Goal: Navigation & Orientation: Find specific page/section

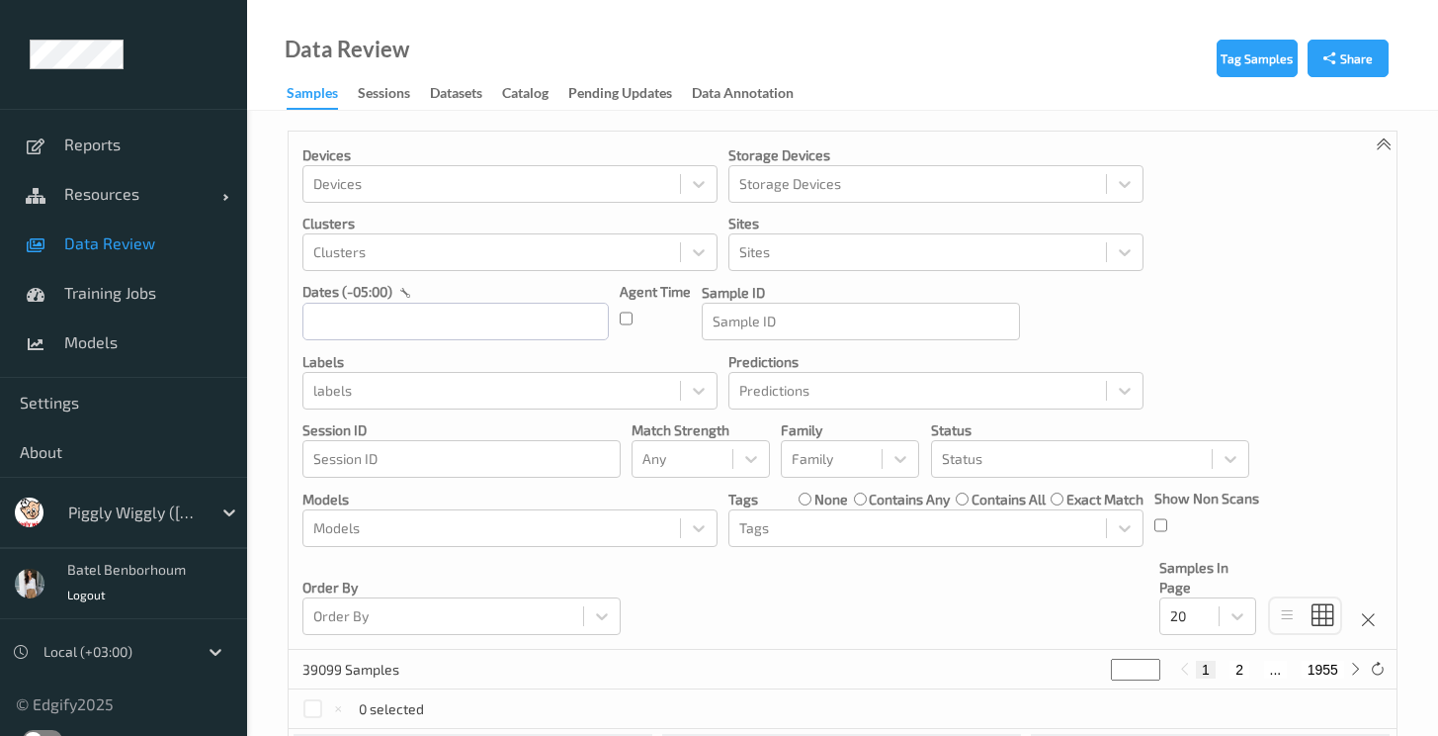
click at [43, 731] on label at bounding box center [43, 740] width 40 height 20
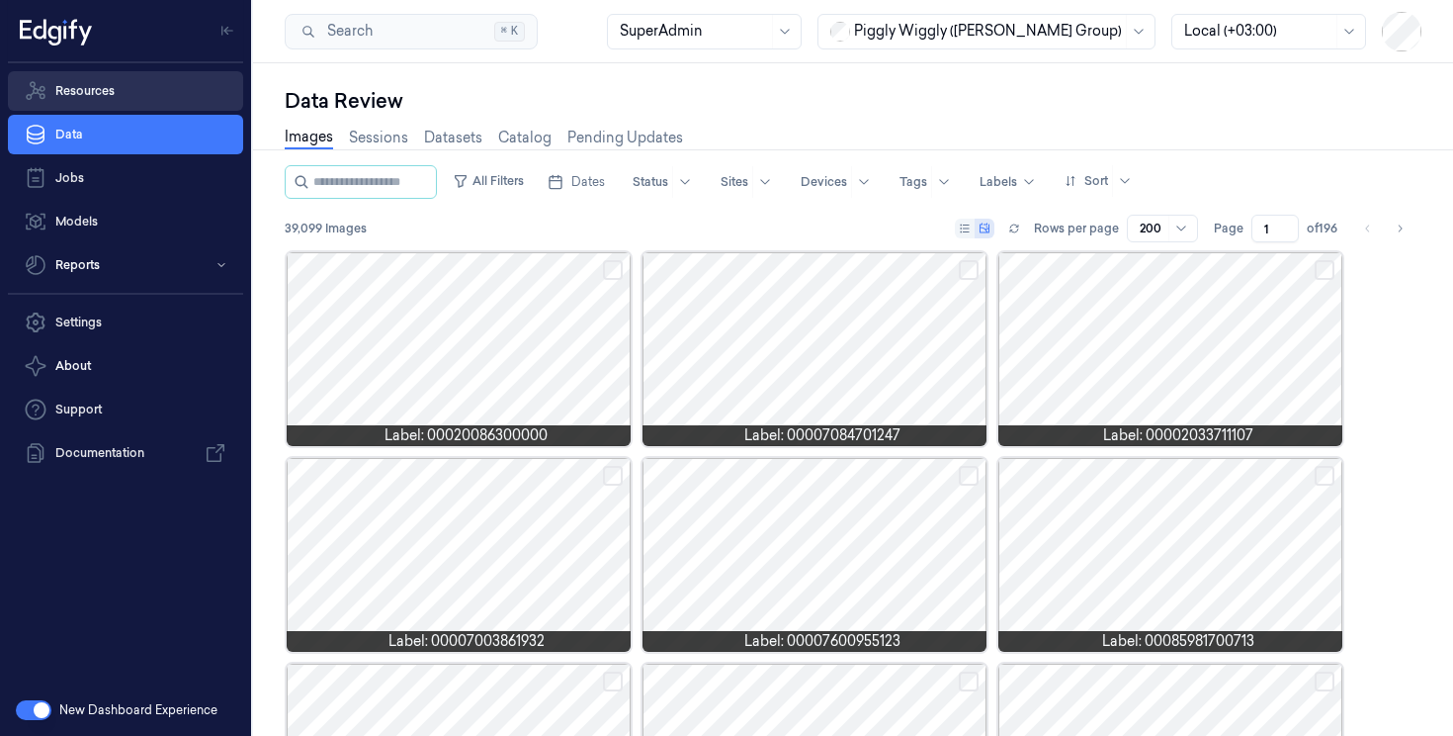
click at [115, 97] on link "Resources" at bounding box center [125, 91] width 235 height 40
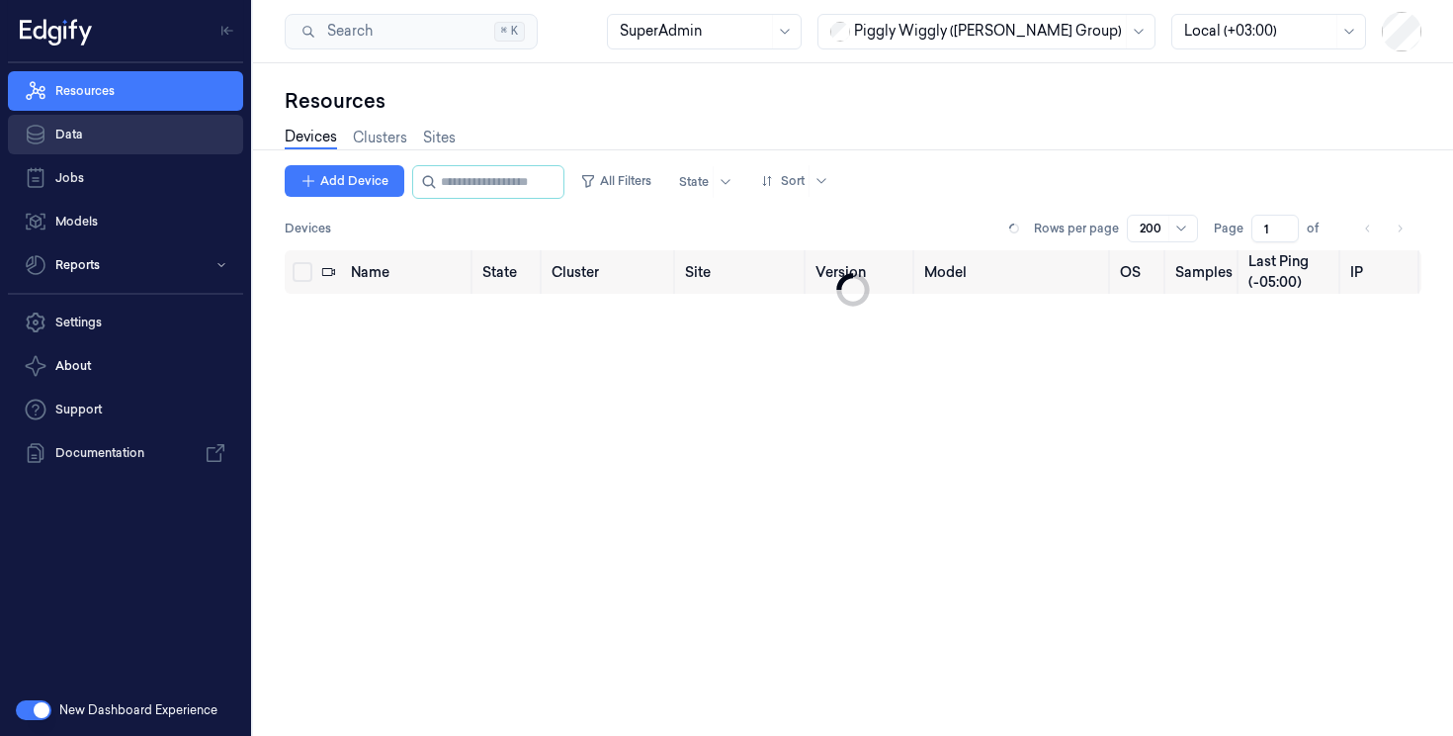
click at [103, 141] on link "Data" at bounding box center [125, 135] width 235 height 40
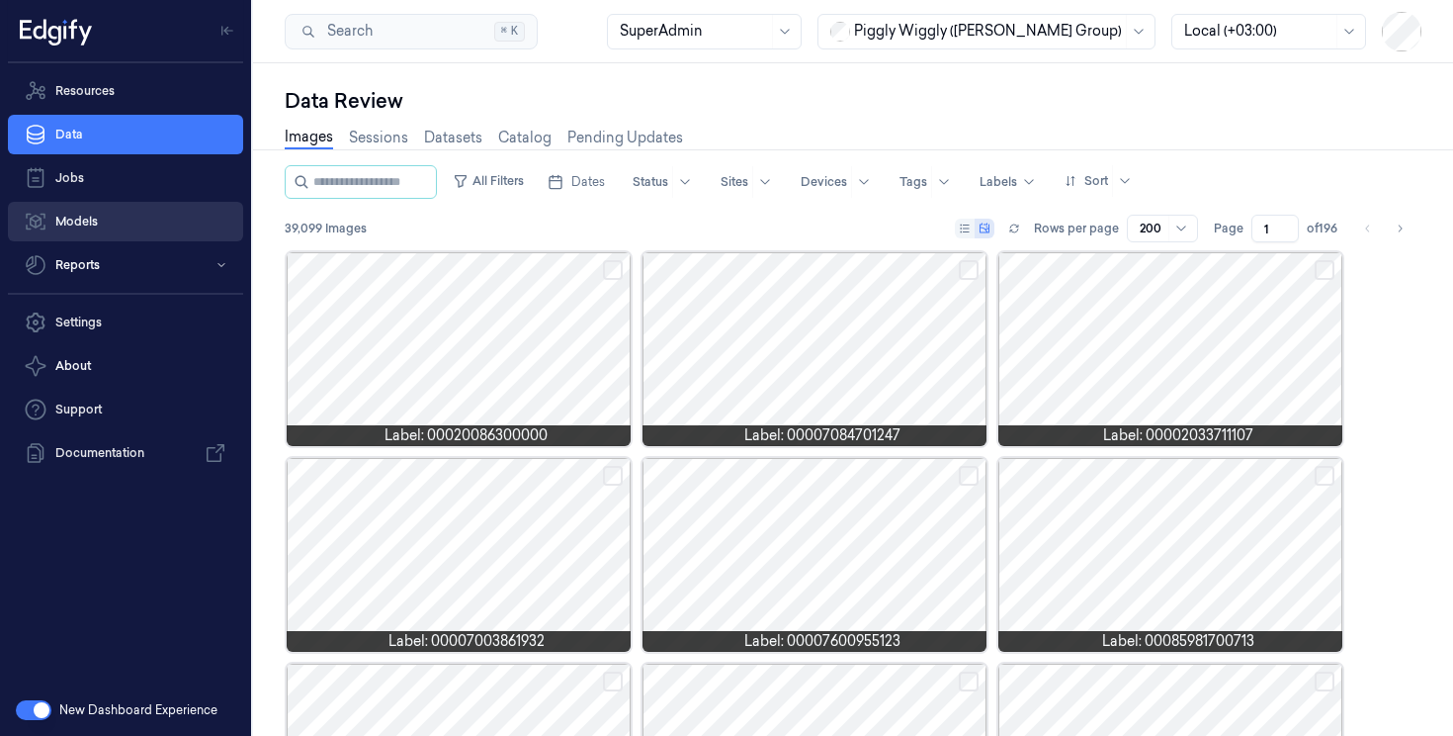
click at [112, 227] on link "Models" at bounding box center [125, 222] width 235 height 40
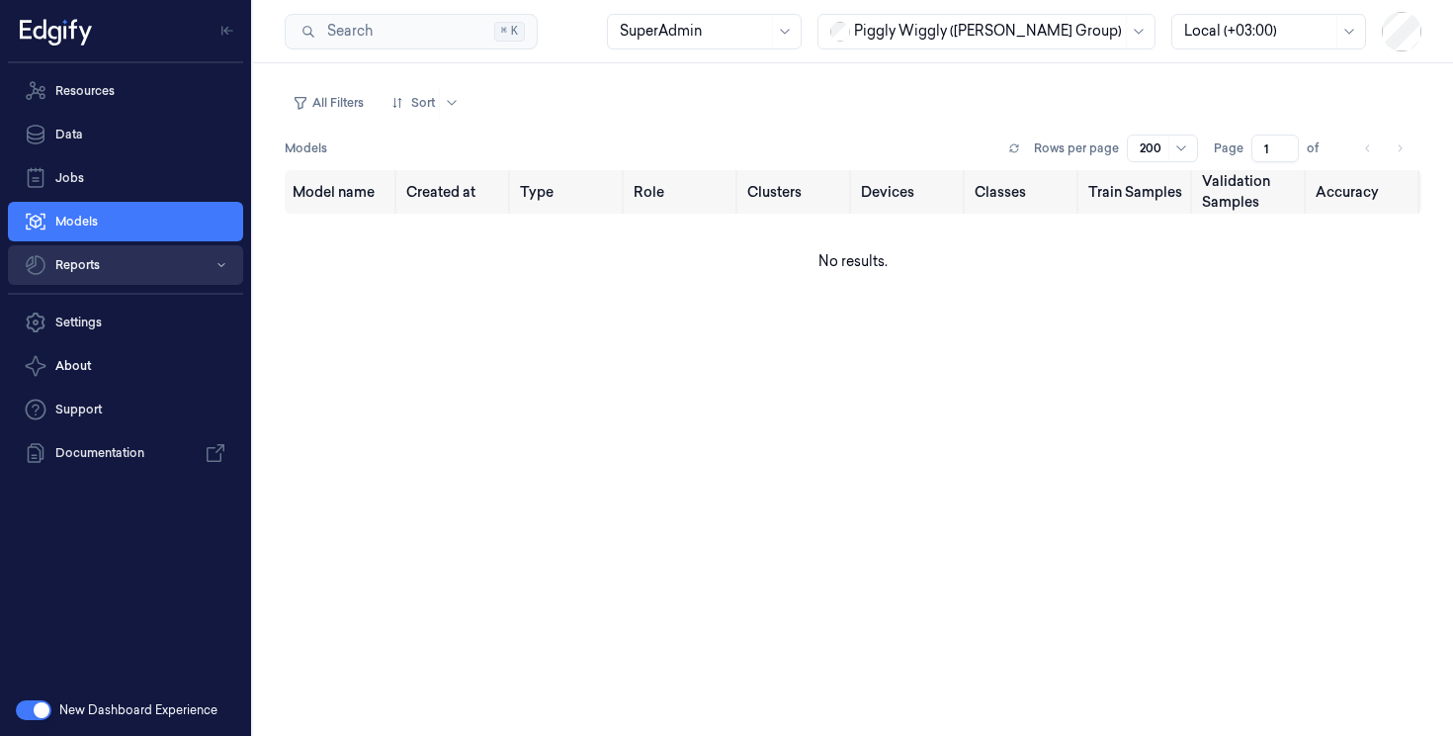
click at [119, 272] on button "Reports" at bounding box center [125, 265] width 235 height 40
click at [100, 274] on button "Reports" at bounding box center [125, 265] width 235 height 40
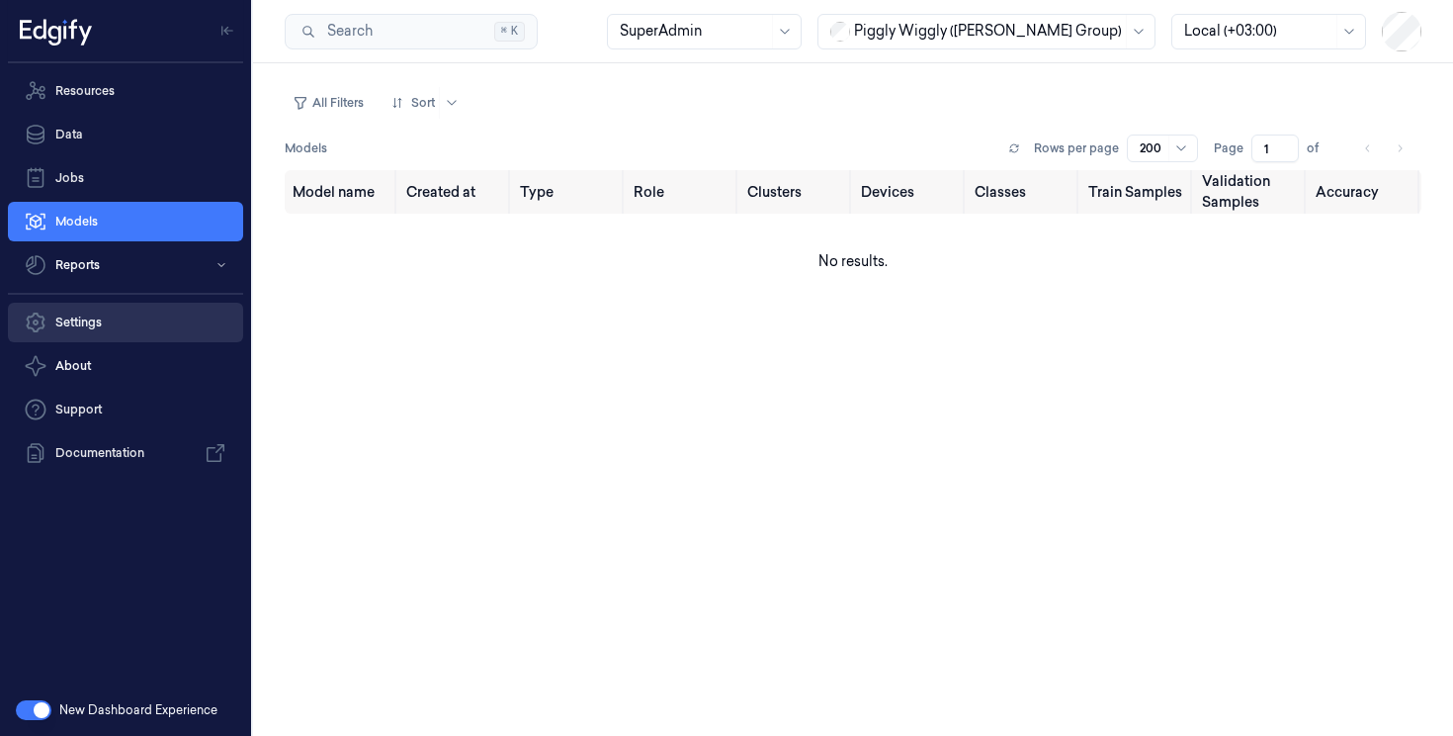
click at [100, 321] on link "Settings" at bounding box center [125, 323] width 235 height 40
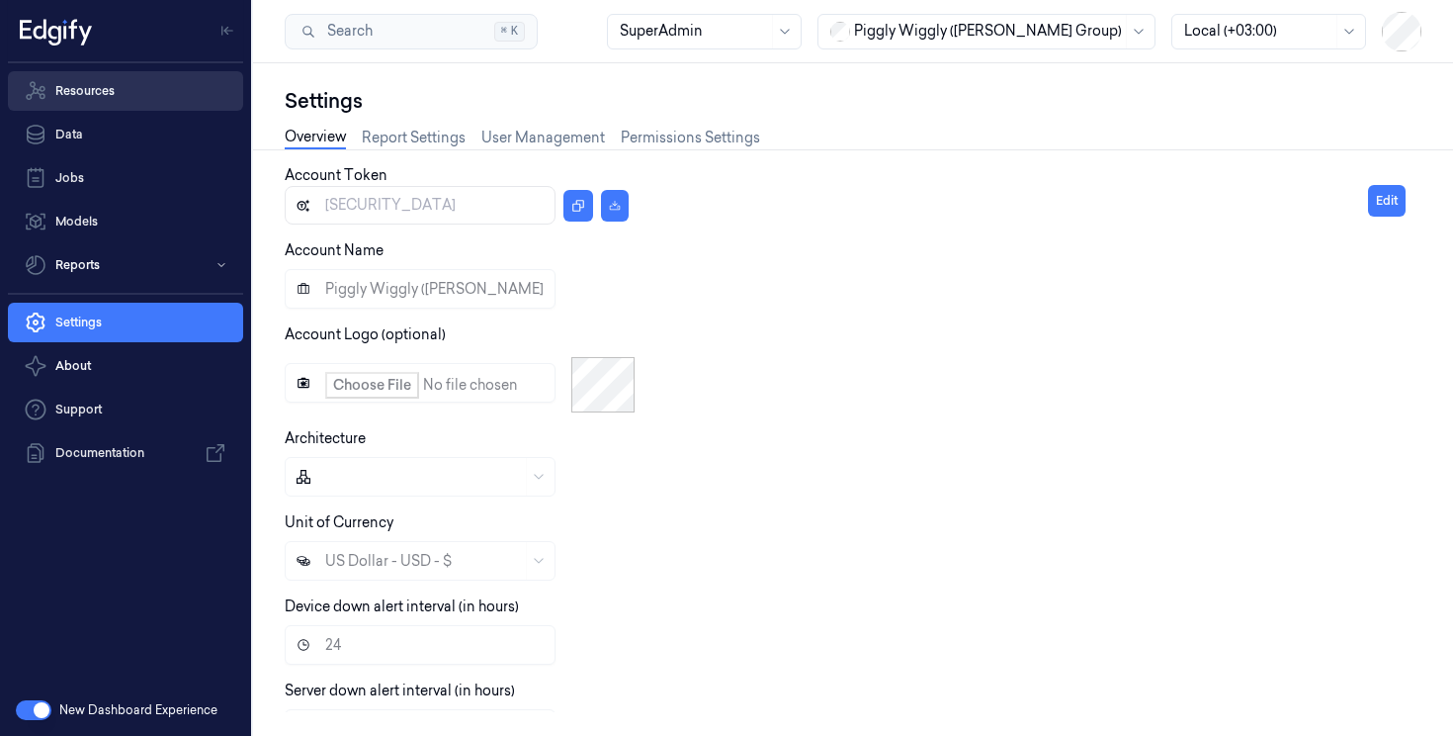
click at [131, 91] on link "Resources" at bounding box center [125, 91] width 235 height 40
